Goal: Task Accomplishment & Management: Manage account settings

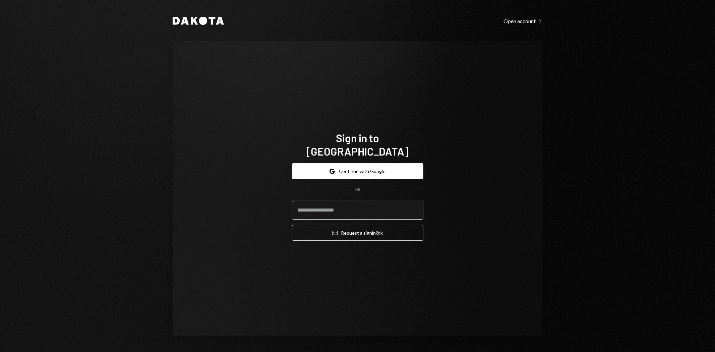
click at [343, 209] on input "email" at bounding box center [357, 210] width 131 height 19
type input "**********"
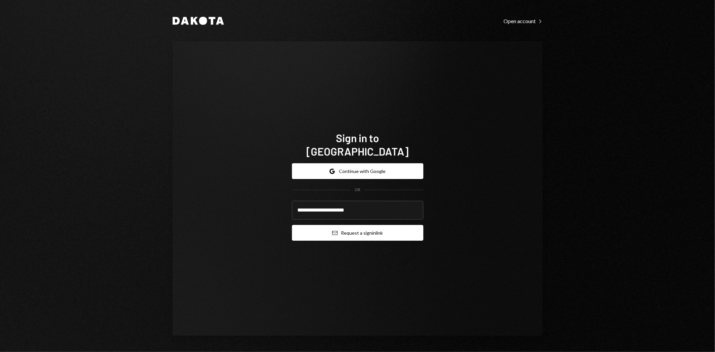
click at [328, 225] on button "Email Request a sign in link" at bounding box center [357, 233] width 131 height 16
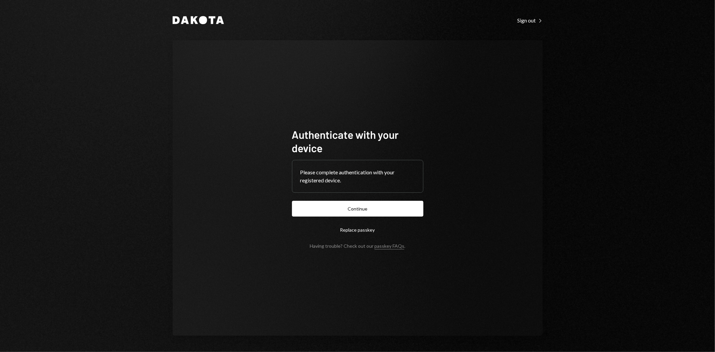
click at [328, 219] on form "Authenticate with your device Please complete authentication with your register…" at bounding box center [357, 188] width 131 height 121
click at [316, 212] on button "Continue" at bounding box center [357, 209] width 131 height 16
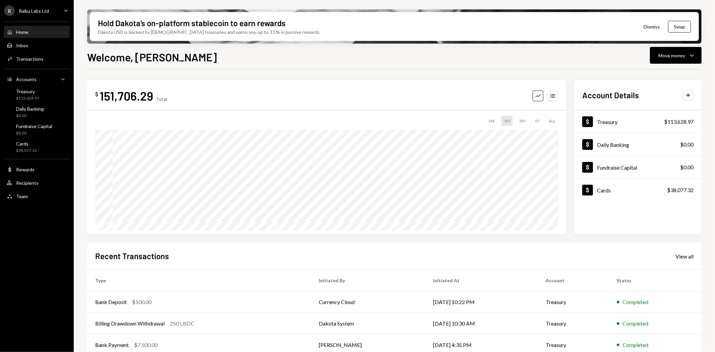
click at [45, 9] on div "Raiku Labs Ltd" at bounding box center [34, 11] width 30 height 6
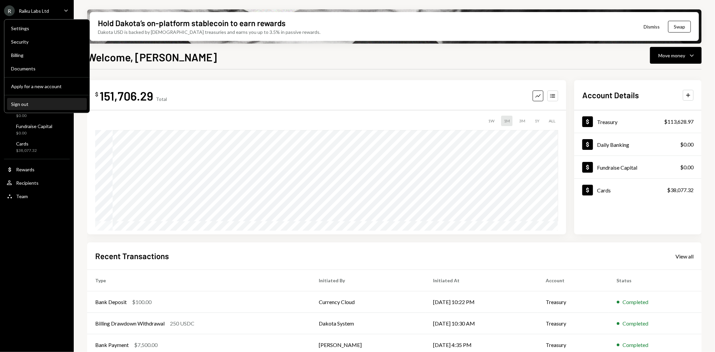
click at [25, 106] on div "Sign out" at bounding box center [47, 104] width 72 height 6
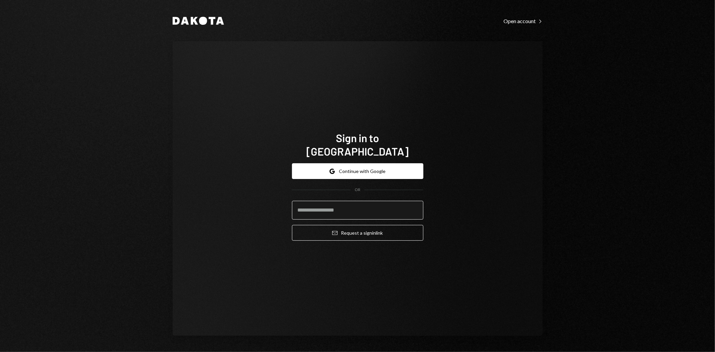
click at [313, 205] on input "email" at bounding box center [357, 210] width 131 height 19
click at [507, 189] on div "Sign in to Dakota Google Continue with Google OR Email Request a sign in link" at bounding box center [358, 188] width 370 height 295
click at [356, 203] on input "email" at bounding box center [357, 210] width 131 height 19
click at [292, 201] on protonpass-control-44b4 at bounding box center [292, 201] width 0 height 0
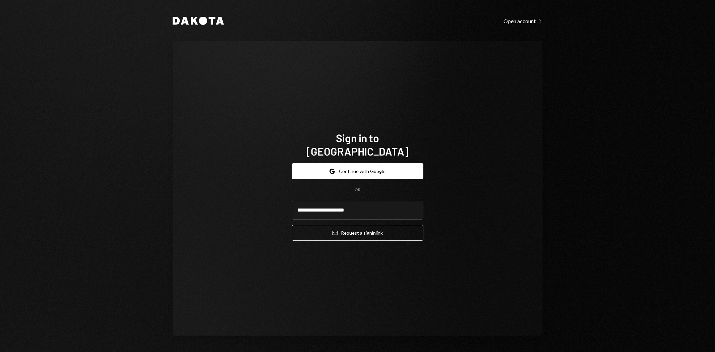
click at [292, 201] on protonpass-control-44b4 at bounding box center [292, 201] width 0 height 0
type input "**********"
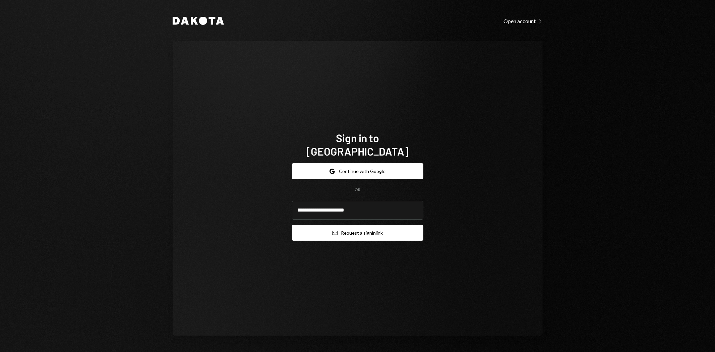
click at [355, 230] on button "Email Request a sign in link" at bounding box center [357, 233] width 131 height 16
